Goal: Find specific page/section: Find specific page/section

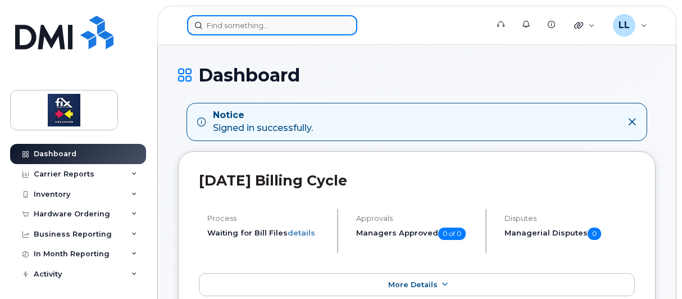
click at [234, 26] on input at bounding box center [272, 25] width 170 height 20
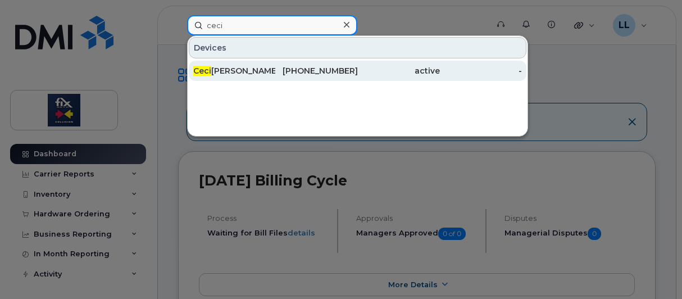
type input "ceci"
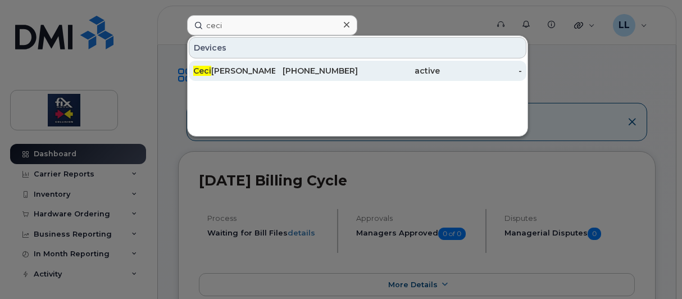
click at [233, 72] on div "Ceci lia Bouchie" at bounding box center [234, 70] width 82 height 11
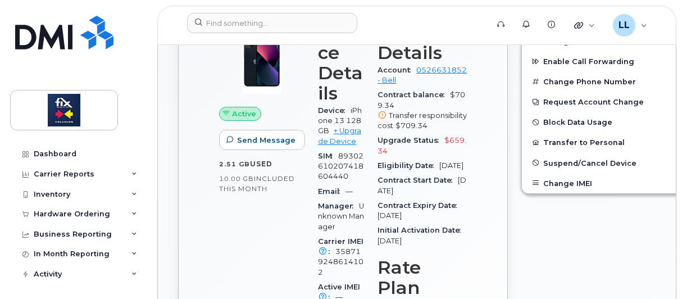
scroll to position [337, 0]
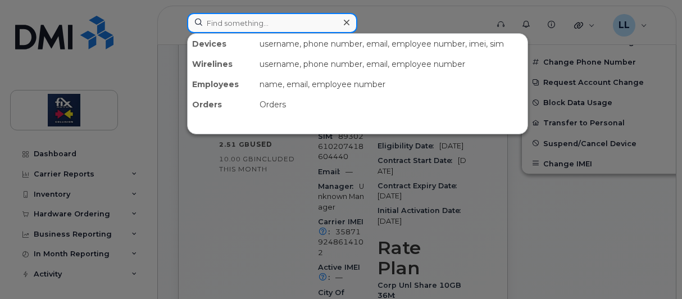
click at [256, 28] on input at bounding box center [272, 23] width 170 height 20
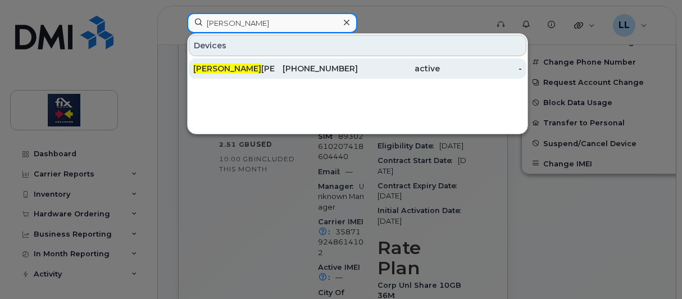
type input "[PERSON_NAME]"
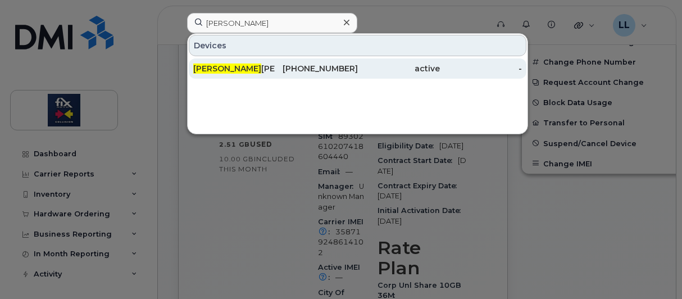
click at [238, 71] on div "[PERSON_NAME]" at bounding box center [234, 68] width 82 height 11
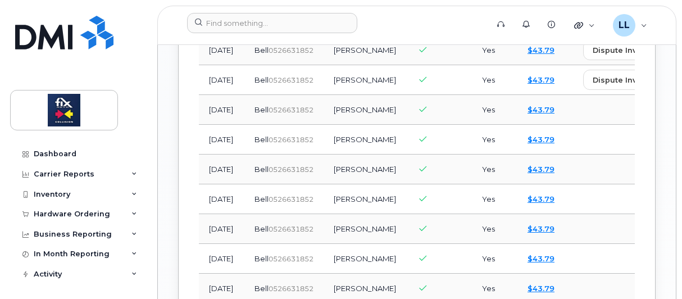
scroll to position [1234, 0]
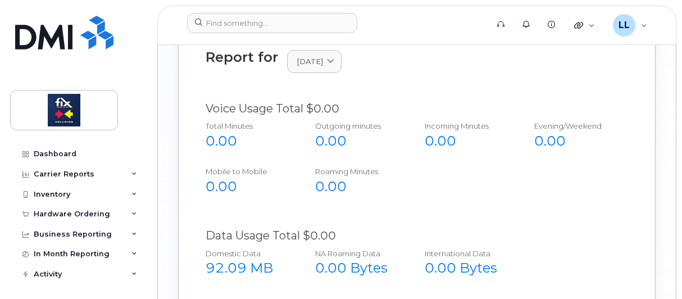
scroll to position [1148, 0]
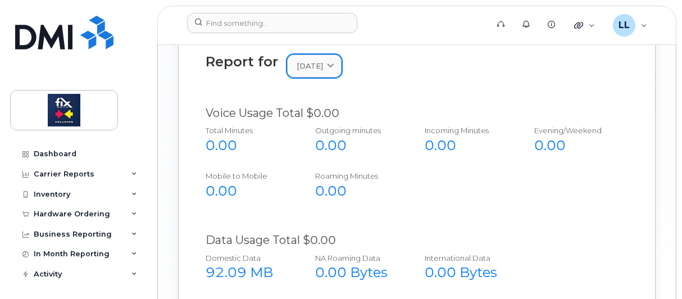
click at [342, 78] on link "[DATE]" at bounding box center [314, 65] width 54 height 23
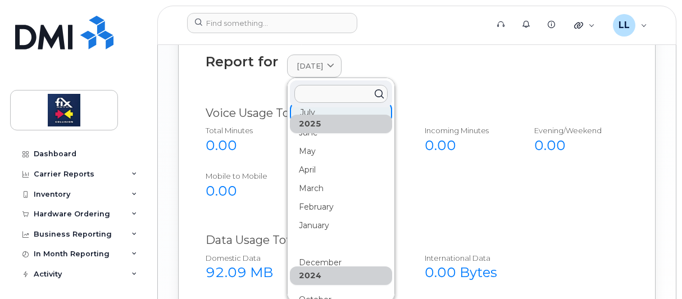
scroll to position [56, 0]
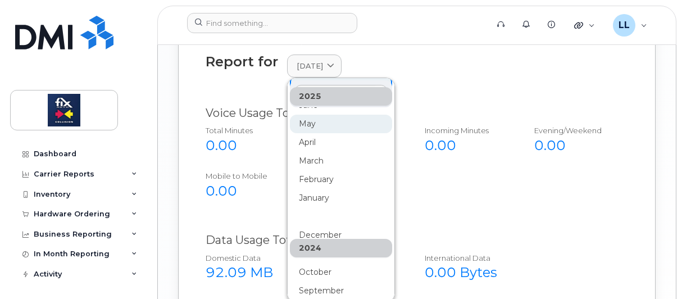
click at [317, 263] on div "May" at bounding box center [341, 253] width 102 height 19
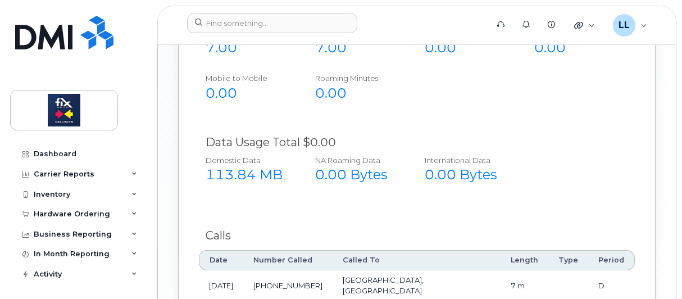
scroll to position [1260, 0]
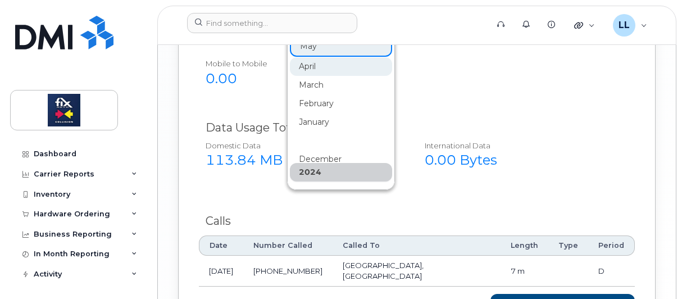
scroll to position [0, 0]
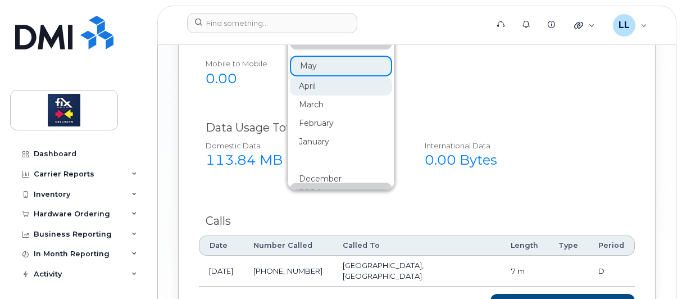
click at [316, 244] on div "April" at bounding box center [341, 253] width 102 height 19
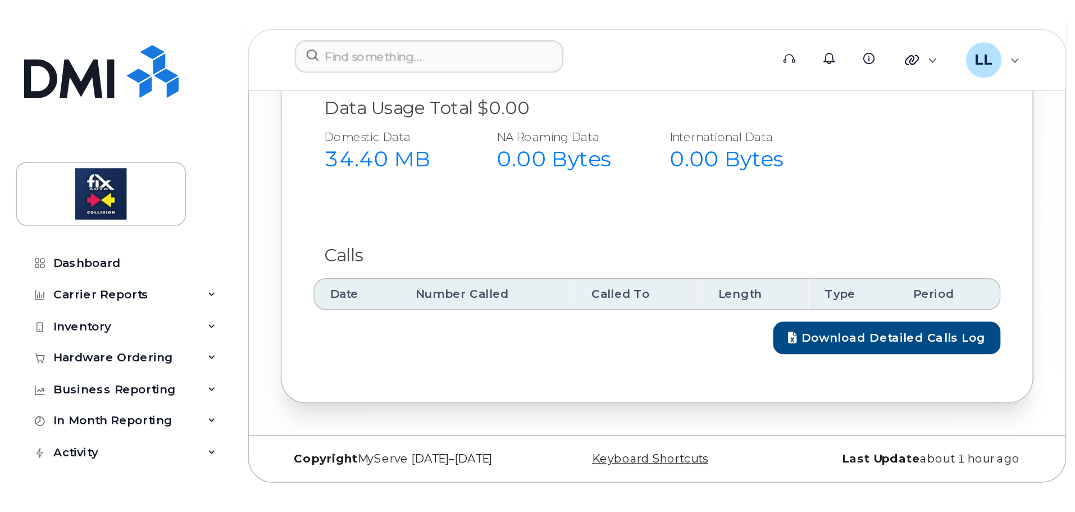
scroll to position [795, 0]
